Goal: Use online tool/utility: Utilize a website feature to perform a specific function

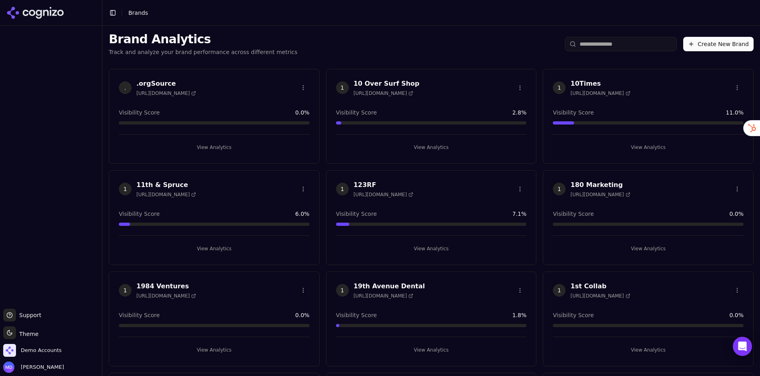
click at [631, 48] on input "search" at bounding box center [621, 44] width 112 height 14
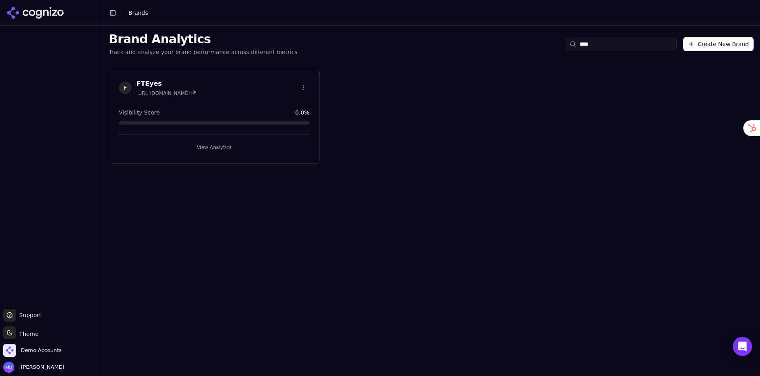
type input "****"
click at [225, 144] on button "View Analytics" at bounding box center [214, 147] width 191 height 13
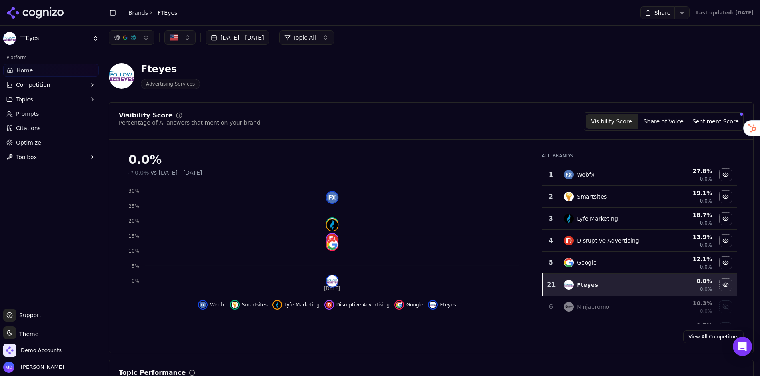
click at [19, 154] on span "Toolbox" at bounding box center [26, 157] width 21 height 8
click at [21, 144] on span "Optimize" at bounding box center [28, 142] width 25 height 8
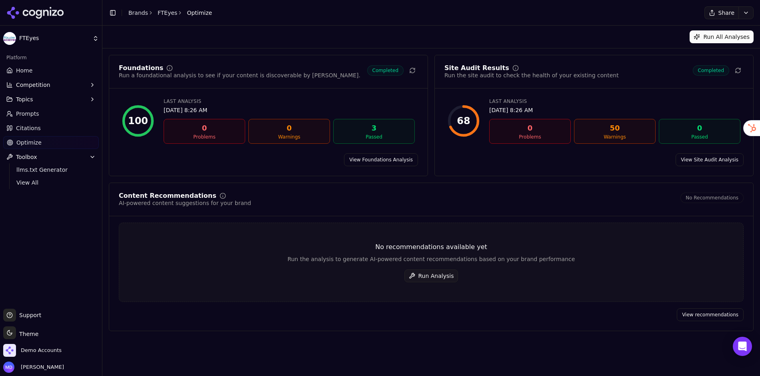
click at [426, 273] on button "Run Analysis" at bounding box center [432, 275] width 54 height 13
click at [140, 14] on link "Brands" at bounding box center [138, 13] width 20 height 6
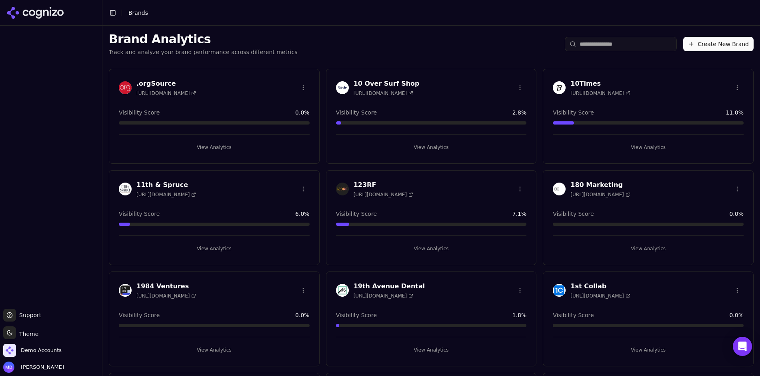
click at [621, 42] on input "search" at bounding box center [621, 44] width 112 height 14
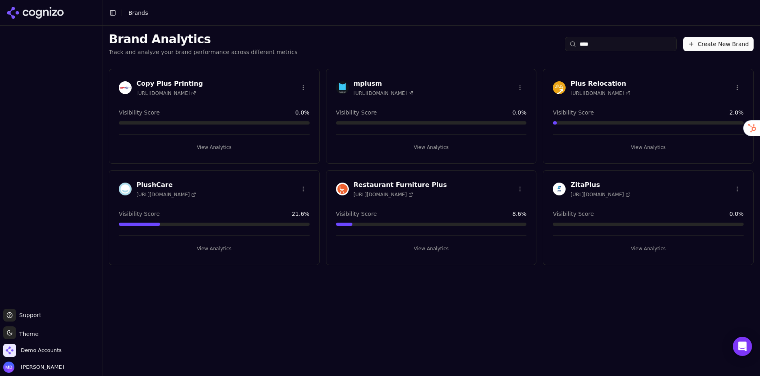
type input "****"
click at [646, 147] on button "View Analytics" at bounding box center [648, 147] width 191 height 13
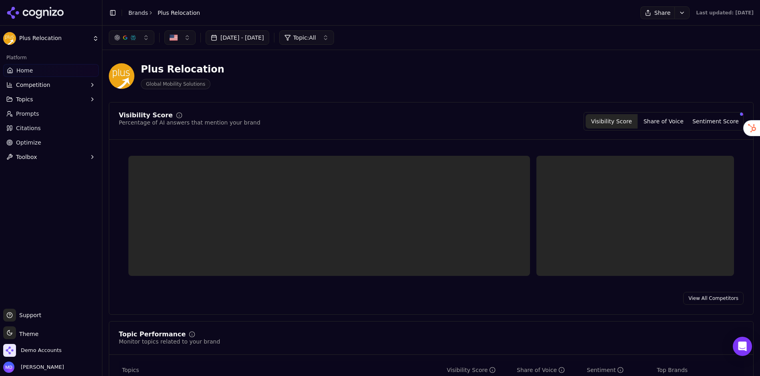
click at [14, 145] on link "Optimize" at bounding box center [51, 142] width 96 height 13
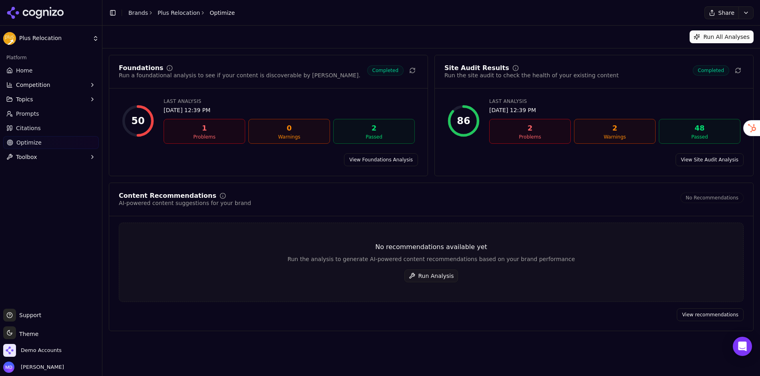
click at [421, 278] on button "Run Analysis" at bounding box center [432, 275] width 54 height 13
